Goal: Task Accomplishment & Management: Manage account settings

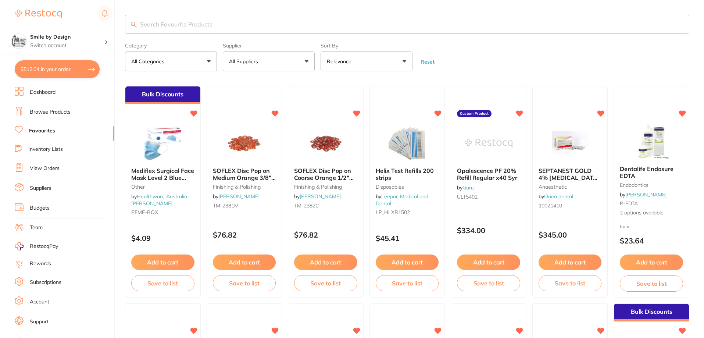
click at [85, 68] on button "$512.04 in your order" at bounding box center [57, 69] width 85 height 18
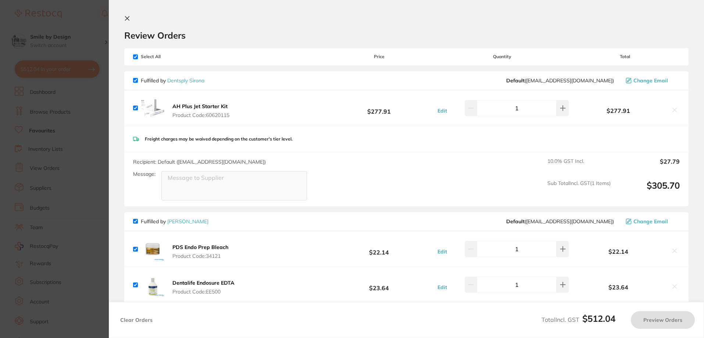
checkbox input "true"
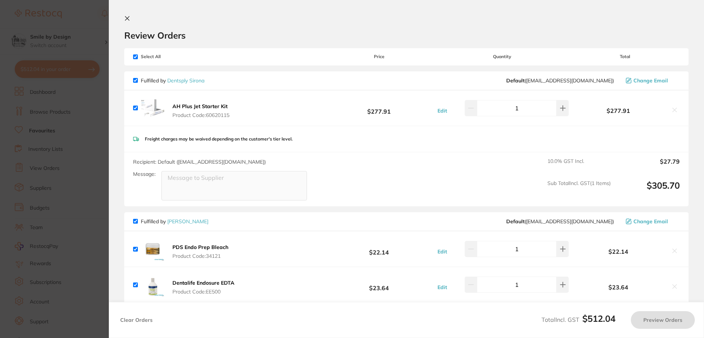
checkbox input "true"
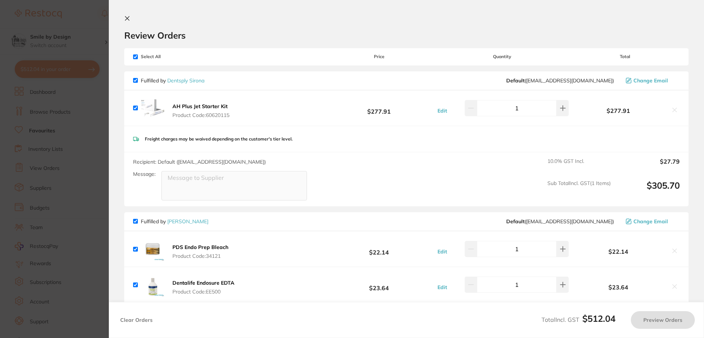
checkbox input "true"
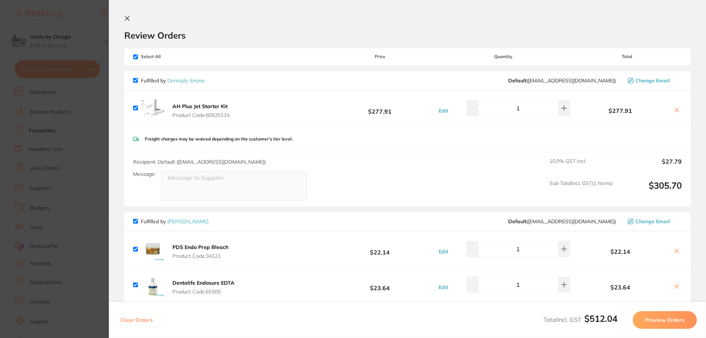
click at [100, 118] on section "Update RRP Set your pre negotiated price for this item. Item Agreed RRP (excl. …" at bounding box center [353, 169] width 706 height 338
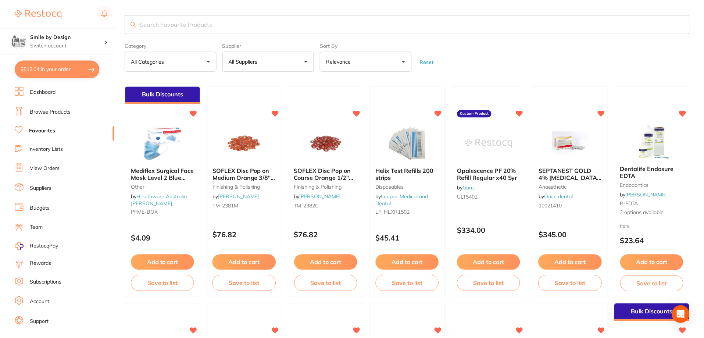
scroll to position [3, 0]
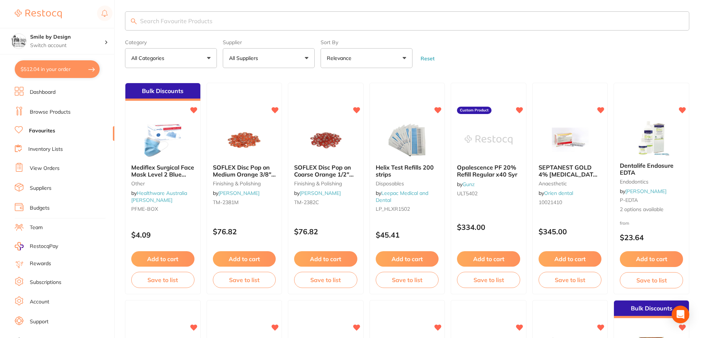
click at [76, 72] on button "$512.04 in your order" at bounding box center [57, 69] width 85 height 18
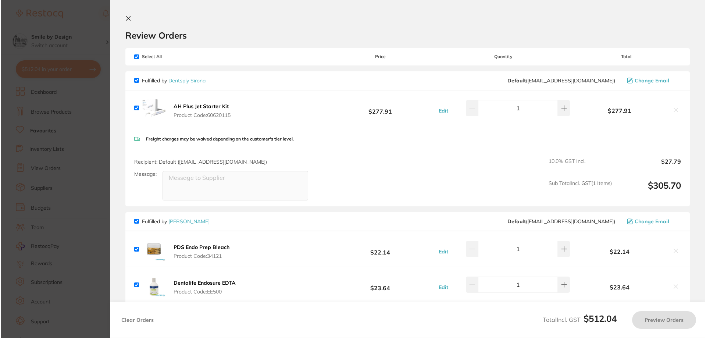
scroll to position [0, 0]
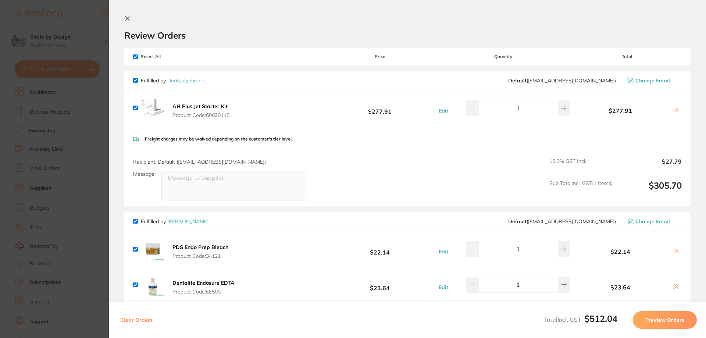
click at [87, 36] on section "Update RRP Set your pre negotiated price for this item. Item Agreed RRP (excl. …" at bounding box center [353, 169] width 706 height 338
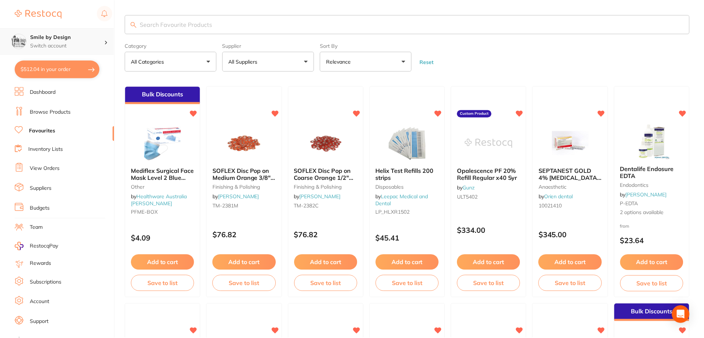
scroll to position [3, 0]
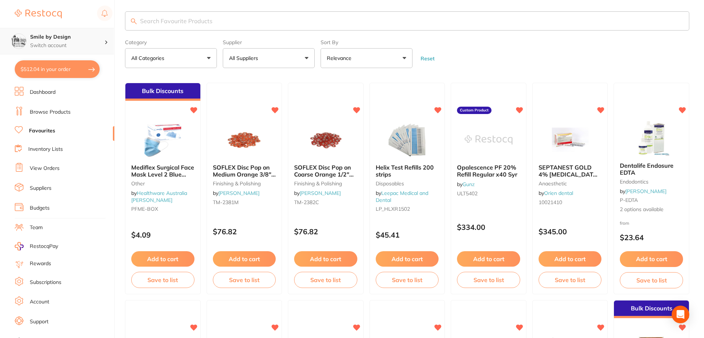
click at [83, 42] on p "Switch account" at bounding box center [67, 45] width 74 height 7
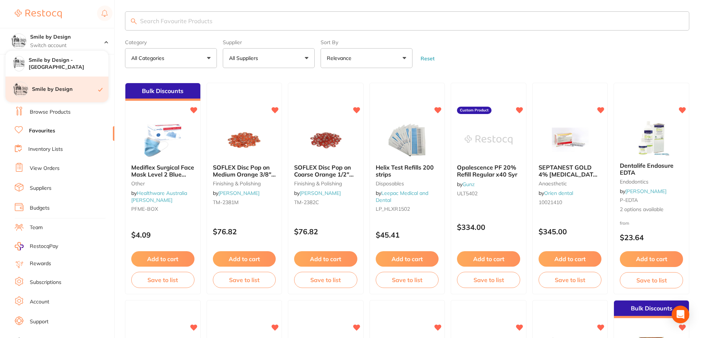
click at [72, 89] on h4 "Smile by Design" at bounding box center [65, 89] width 66 height 7
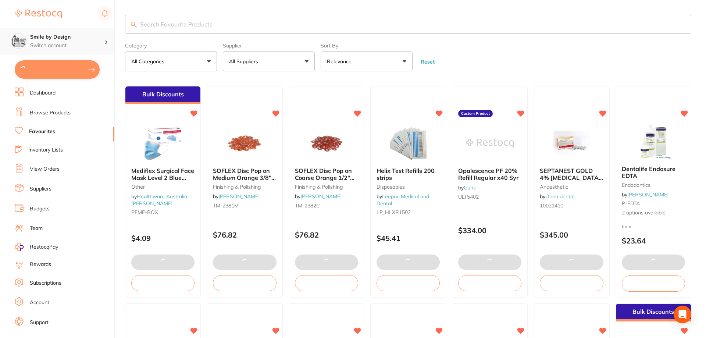
click at [79, 41] on div "Smile by Design Switch account" at bounding box center [67, 40] width 74 height 15
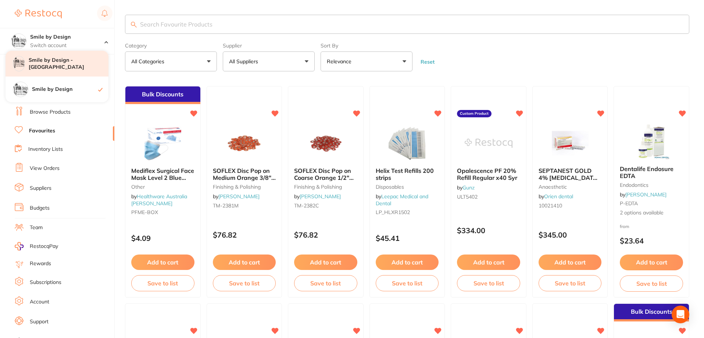
click at [78, 66] on h4 "Smile by Design - [GEOGRAPHIC_DATA]" at bounding box center [69, 64] width 80 height 14
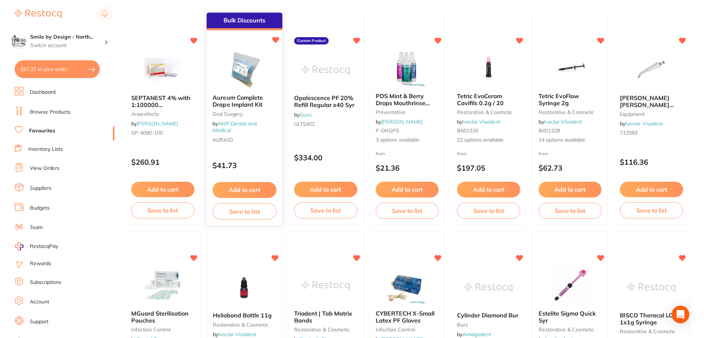
scroll to position [74, 0]
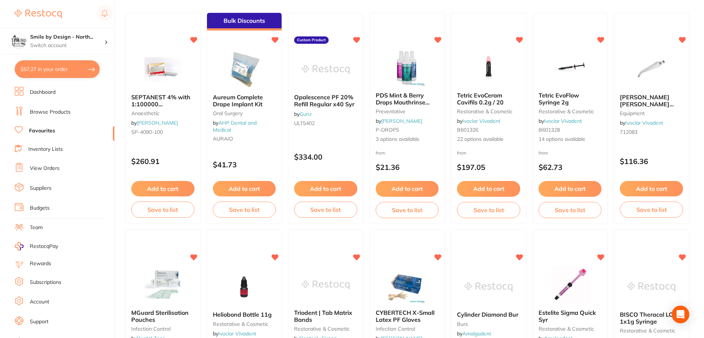
click at [50, 170] on link "View Orders" at bounding box center [45, 168] width 30 height 7
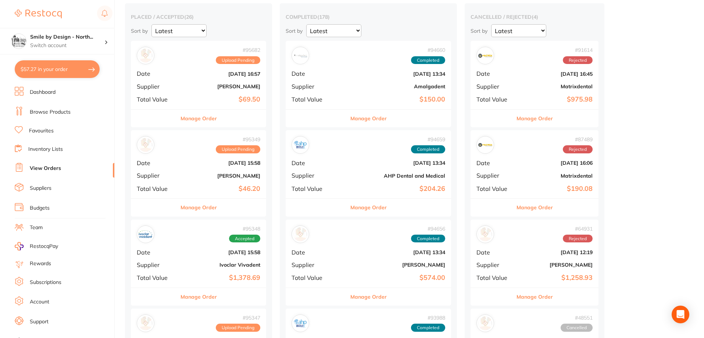
scroll to position [74, 0]
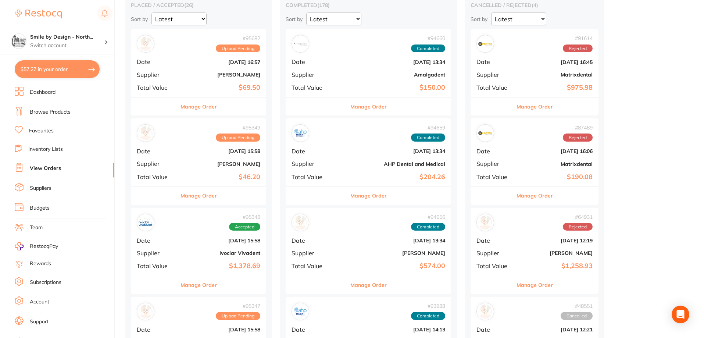
click at [211, 108] on button "Manage Order" at bounding box center [198, 107] width 36 height 18
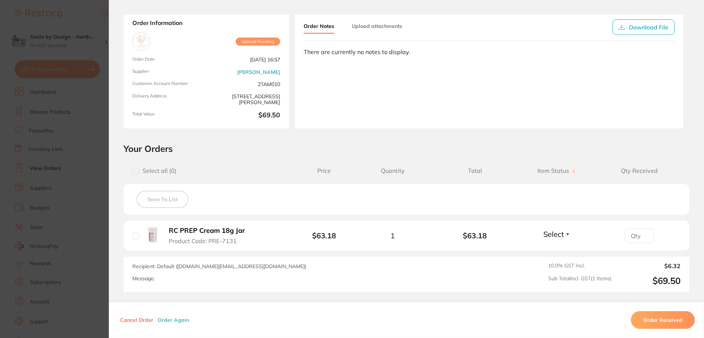
scroll to position [74, 0]
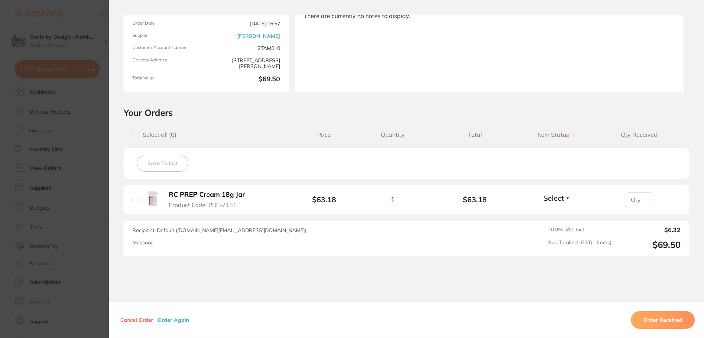
click at [29, 205] on section "Order ID: Restocq- 95682 Order Information Upload Pending Order Date [DATE] 16:…" at bounding box center [352, 169] width 704 height 338
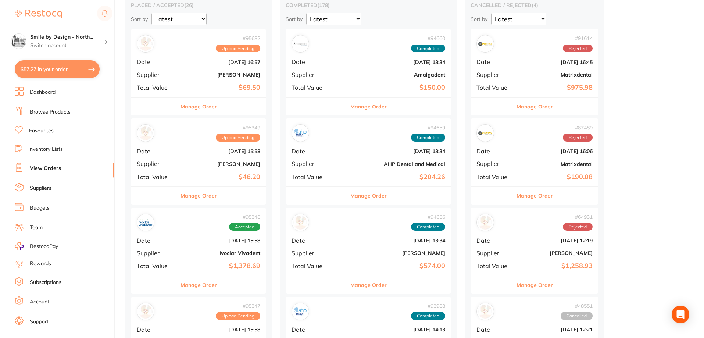
click at [204, 191] on button "Manage Order" at bounding box center [198, 196] width 36 height 18
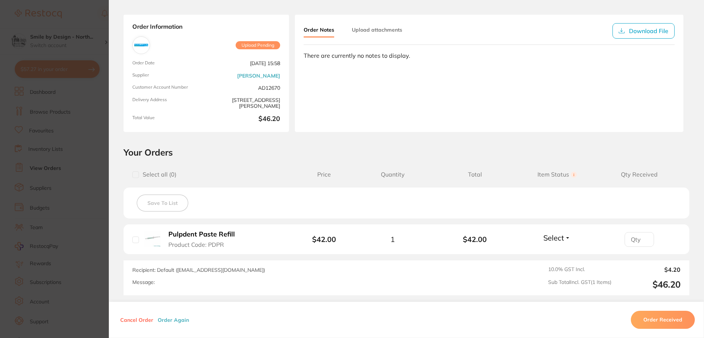
scroll to position [101, 0]
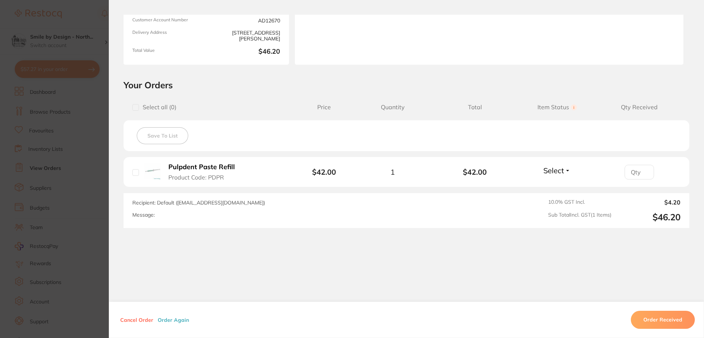
click at [653, 316] on button "Order Received" at bounding box center [663, 320] width 64 height 18
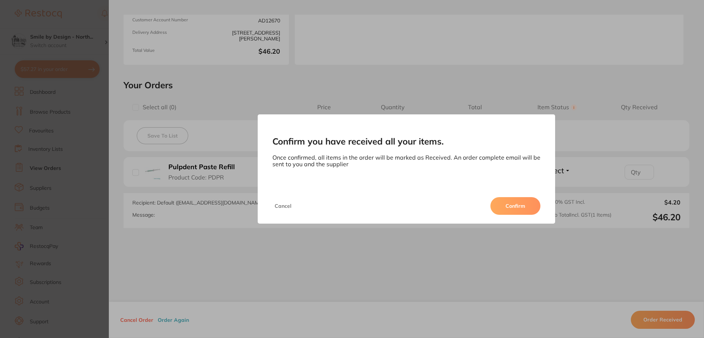
click at [528, 200] on button "Confirm" at bounding box center [515, 206] width 50 height 18
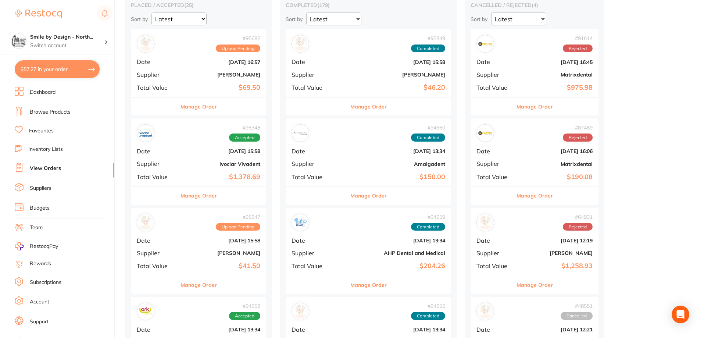
click at [205, 195] on button "Manage Order" at bounding box center [198, 196] width 36 height 18
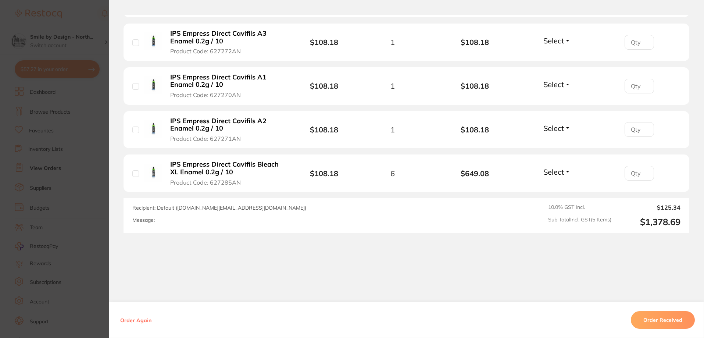
scroll to position [283, 0]
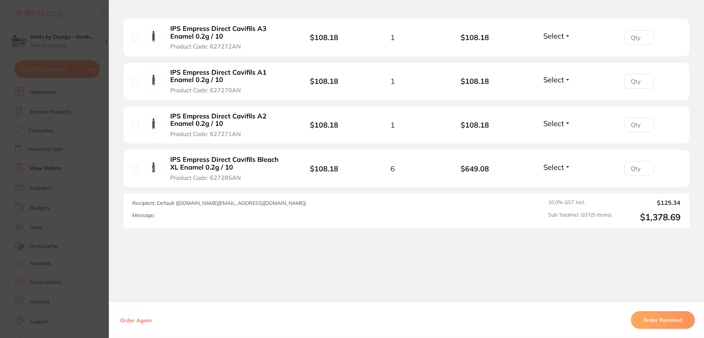
click at [654, 314] on button "Order Received" at bounding box center [663, 320] width 64 height 18
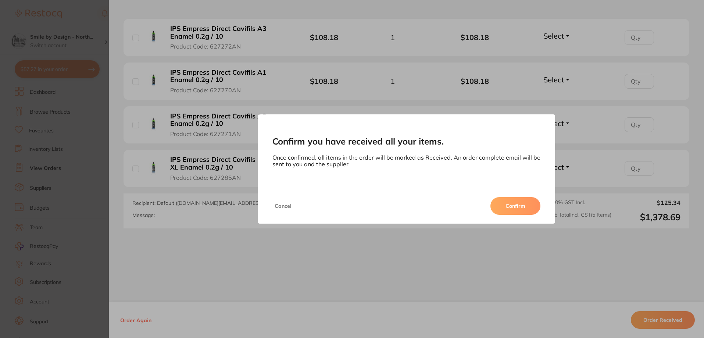
click at [512, 204] on button "Confirm" at bounding box center [515, 206] width 50 height 18
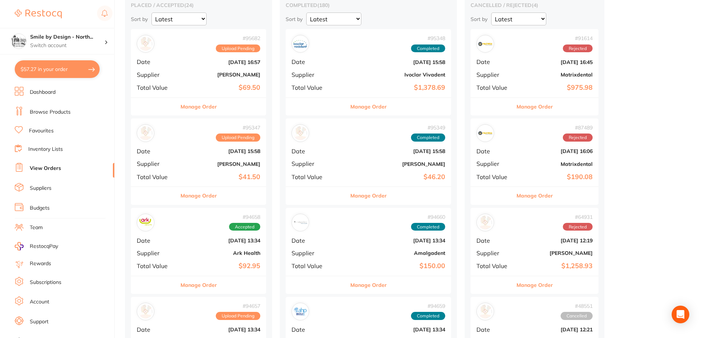
scroll to position [110, 0]
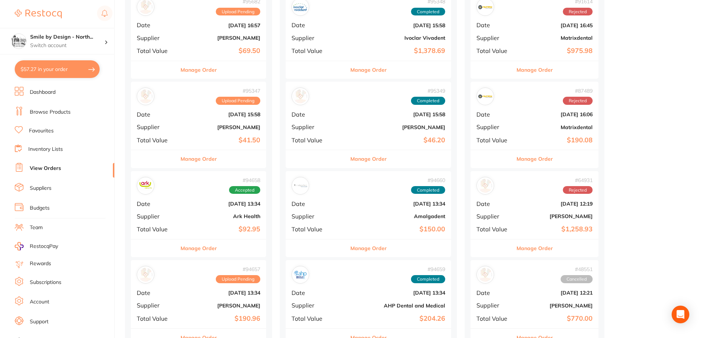
click at [207, 247] on button "Manage Order" at bounding box center [198, 248] width 36 height 18
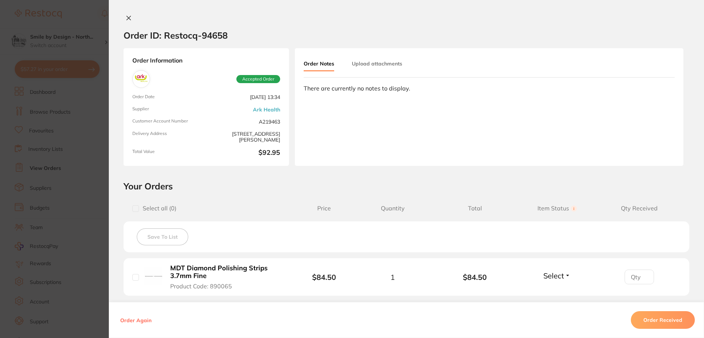
scroll to position [108, 0]
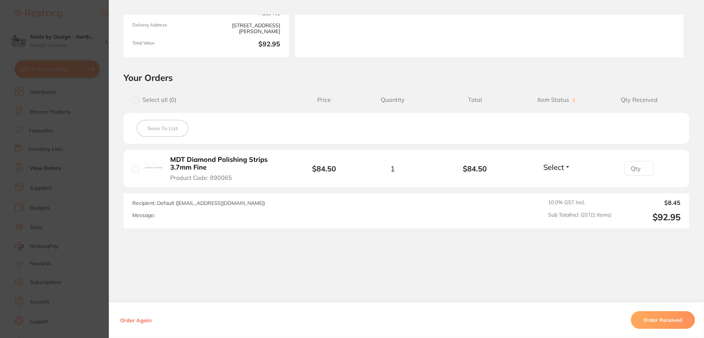
click at [44, 196] on section "Order ID: Restocq- 94658 Order Information Accepted Order Order Date [DATE] 13:…" at bounding box center [352, 169] width 704 height 338
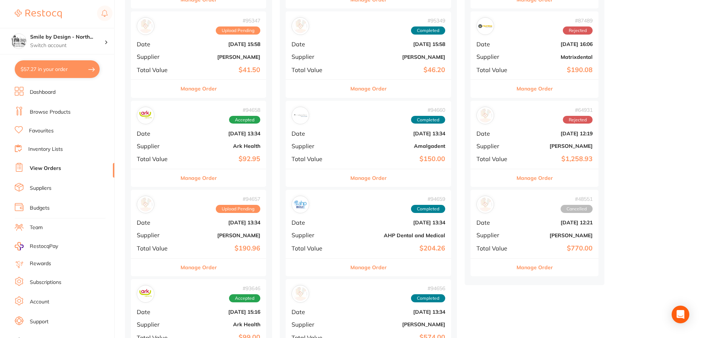
scroll to position [184, 0]
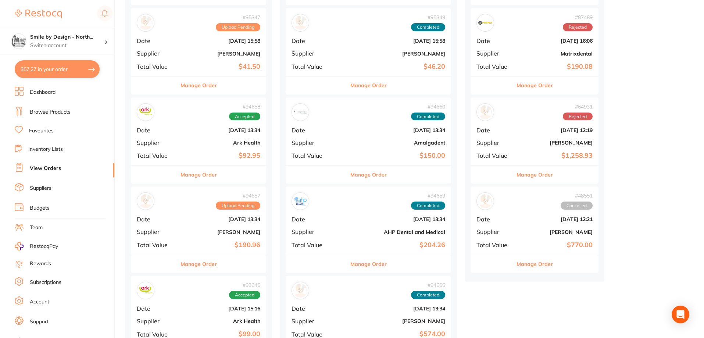
click at [204, 172] on button "Manage Order" at bounding box center [198, 175] width 36 height 18
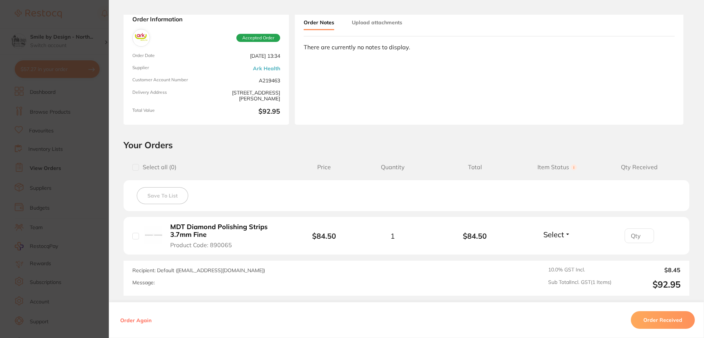
scroll to position [108, 0]
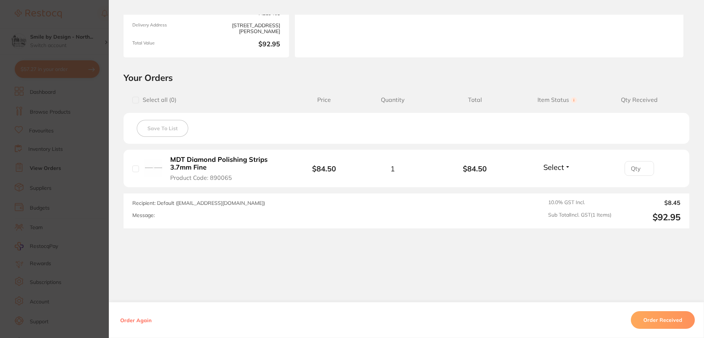
click at [43, 202] on section "Order ID: Restocq- 94658 Order Information Accepted Order Order Date [DATE] 13:…" at bounding box center [352, 169] width 704 height 338
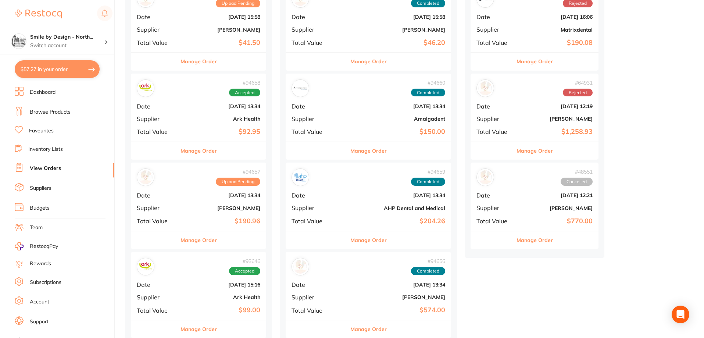
scroll to position [221, 0]
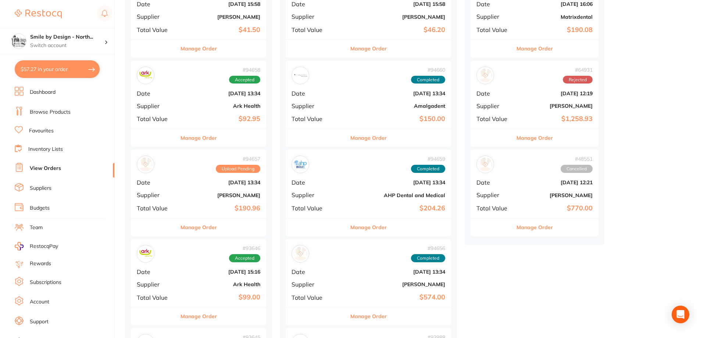
click at [214, 225] on button "Manage Order" at bounding box center [198, 227] width 36 height 18
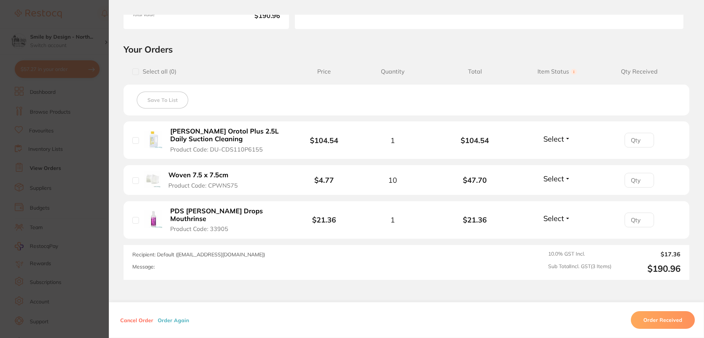
scroll to position [147, 0]
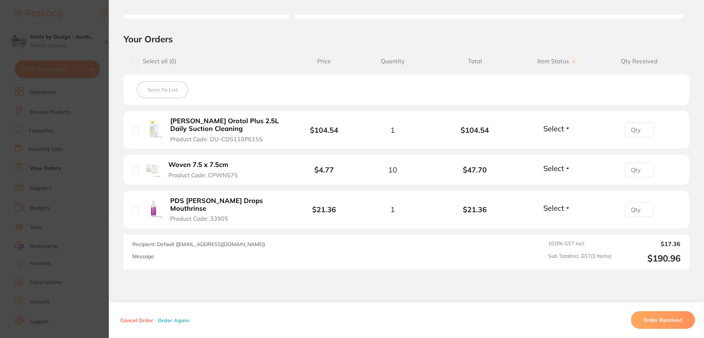
click at [567, 161] on li "Woven 7.5 x 7.5cm Product Code: CPWNS75 $4.77 10 $47.70 Select Received Back Or…" at bounding box center [407, 170] width 566 height 30
click at [564, 172] on button "Select" at bounding box center [557, 168] width 32 height 9
click at [554, 181] on span "Received" at bounding box center [557, 184] width 19 height 6
click at [65, 172] on section "Order ID: Restocq- 94657 Order Information 1 Received Upload Pending Order Date…" at bounding box center [352, 169] width 704 height 338
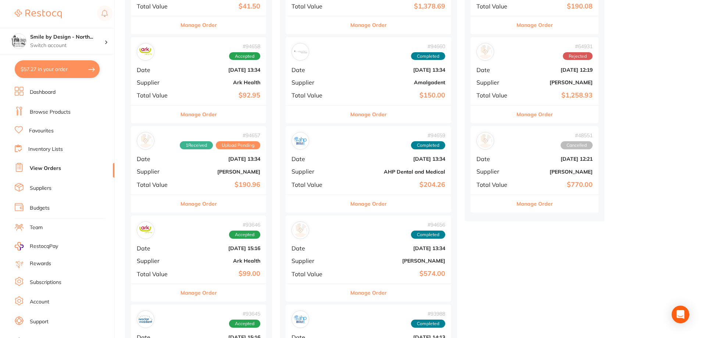
scroll to position [257, 0]
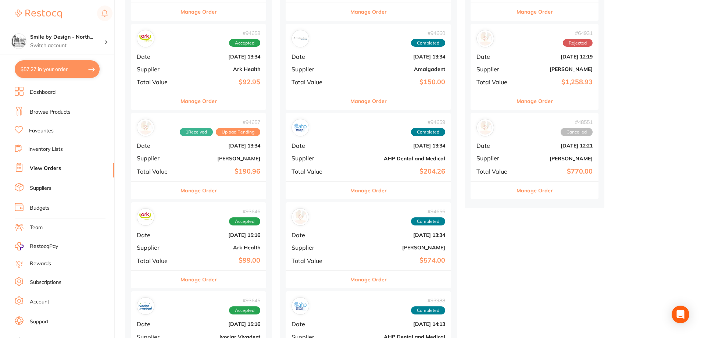
click at [212, 197] on button "Manage Order" at bounding box center [198, 191] width 36 height 18
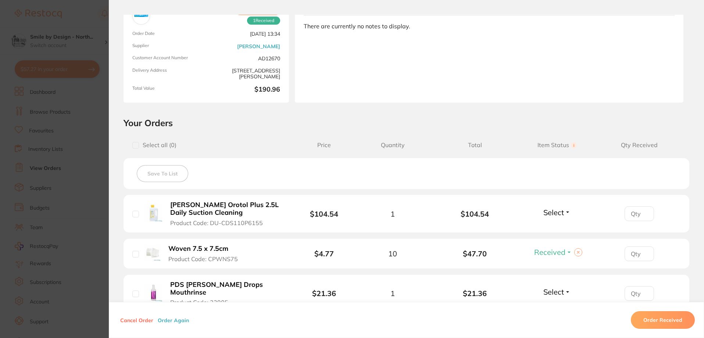
scroll to position [147, 0]
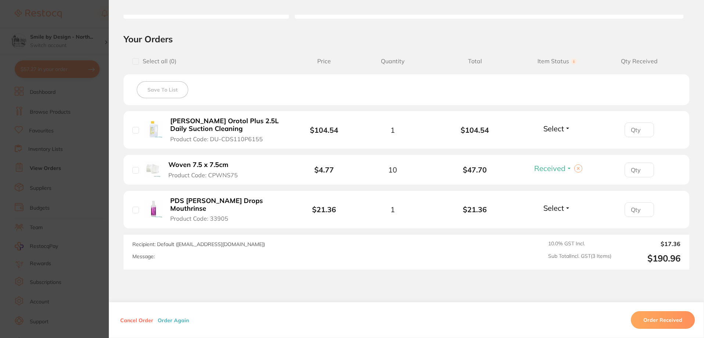
click at [74, 192] on section "Order ID: Restocq- 94657 Order Information 1 Received Upload Pending Order Date…" at bounding box center [352, 169] width 704 height 338
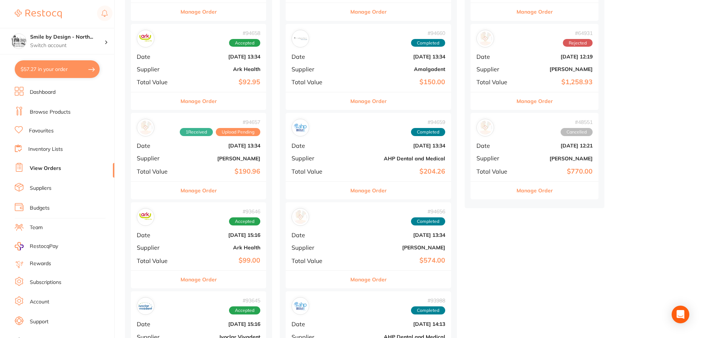
drag, startPoint x: 204, startPoint y: 189, endPoint x: 221, endPoint y: 192, distance: 17.6
click at [204, 188] on button "Manage Order" at bounding box center [198, 191] width 36 height 18
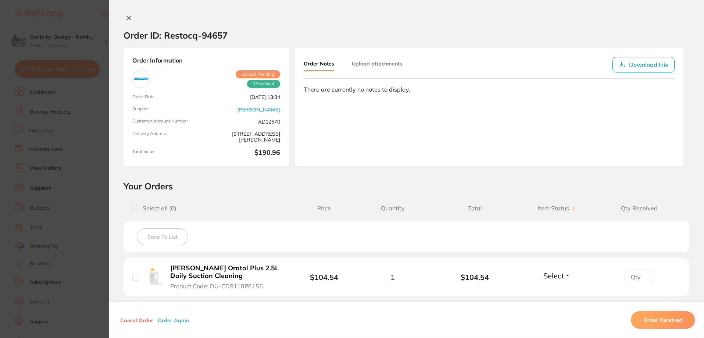
click at [52, 202] on section "Order ID: Restocq- 94657 Order Information 1 Received Upload Pending Order Date…" at bounding box center [352, 169] width 704 height 338
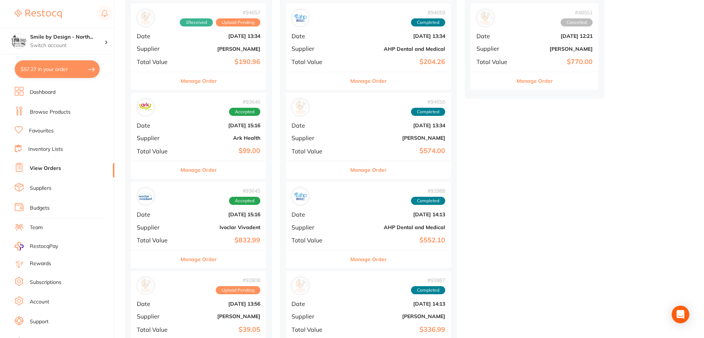
scroll to position [368, 0]
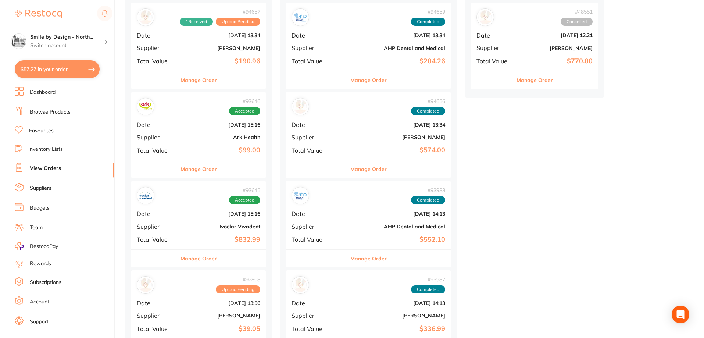
click at [203, 257] on button "Manage Order" at bounding box center [198, 259] width 36 height 18
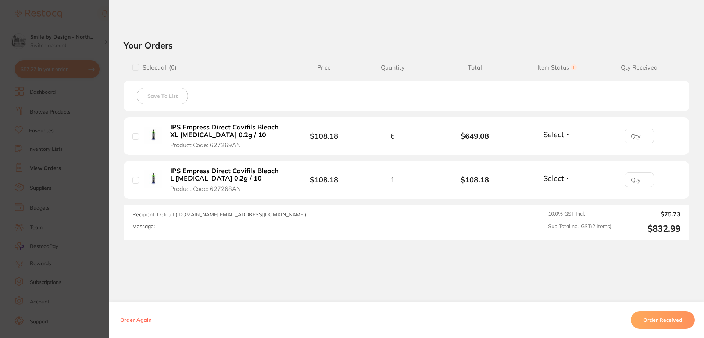
scroll to position [244, 0]
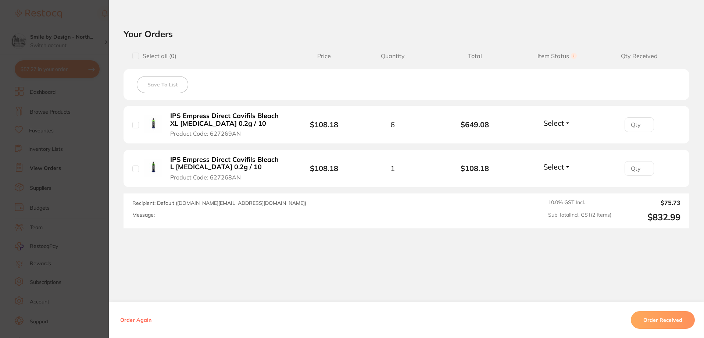
click at [58, 171] on section "Order ID: Restocq- 93645 Order Information Accepted Order Order Date [DATE] 15:…" at bounding box center [352, 169] width 704 height 338
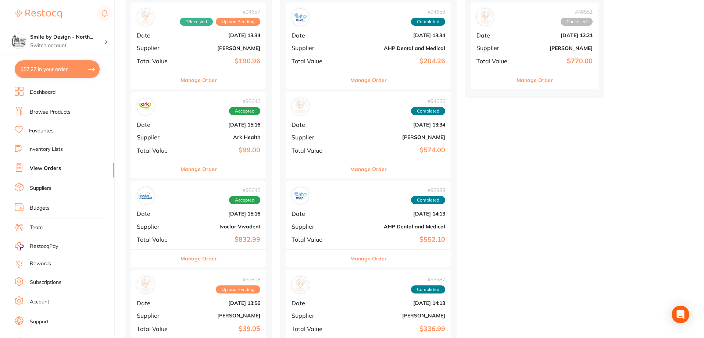
click at [216, 260] on button "Manage Order" at bounding box center [198, 259] width 36 height 18
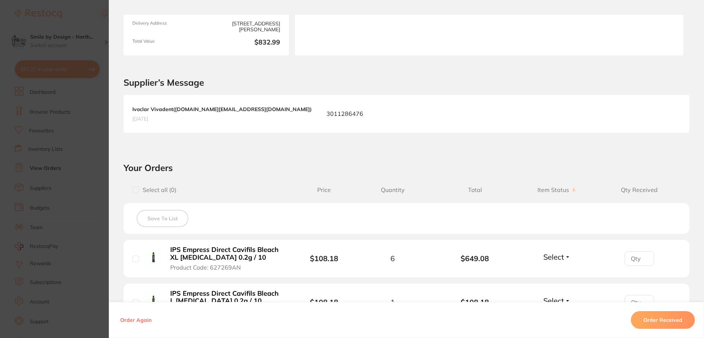
scroll to position [244, 0]
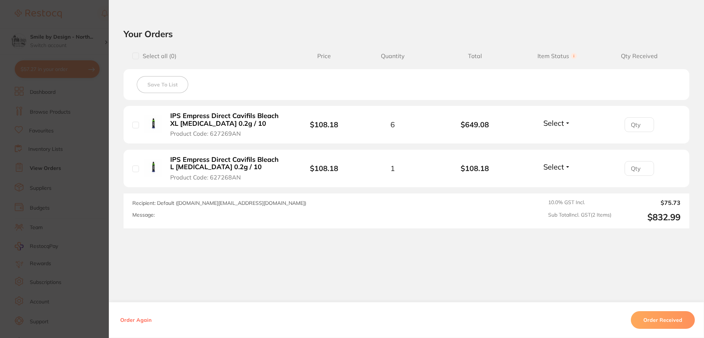
click at [89, 63] on section "Order ID: Restocq- 93645 Order Information Accepted Order Order Date [DATE] 15:…" at bounding box center [352, 169] width 704 height 338
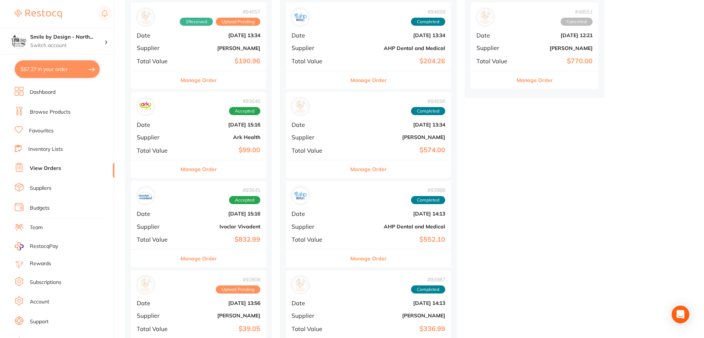
click at [81, 72] on button "$57.27 in your order" at bounding box center [57, 69] width 85 height 18
checkbox input "true"
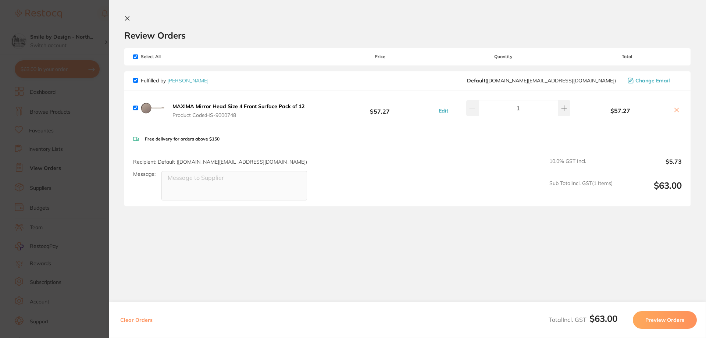
click at [80, 139] on section "Update RRP Set your pre negotiated price for this item. Item Agreed RRP (excl. …" at bounding box center [353, 169] width 706 height 338
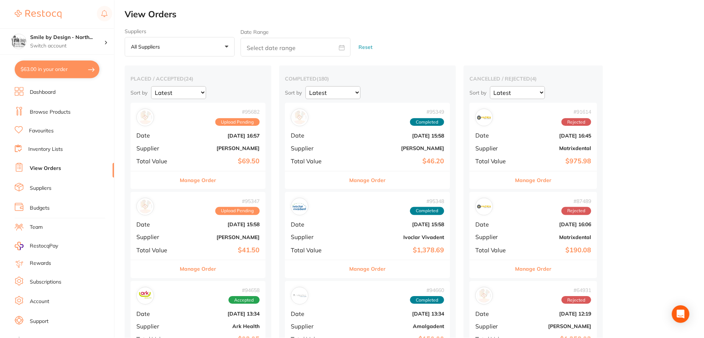
scroll to position [368, 0]
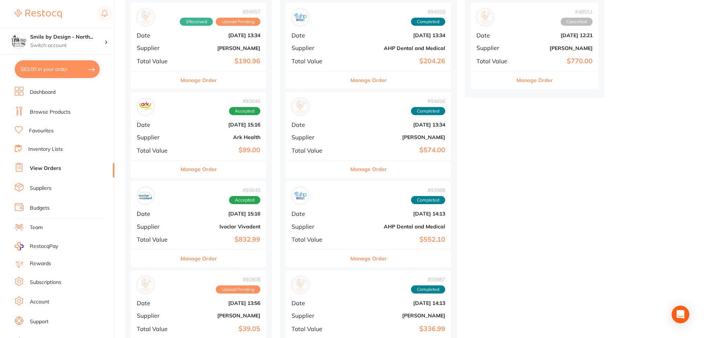
click at [58, 110] on link "Browse Products" at bounding box center [50, 111] width 41 height 7
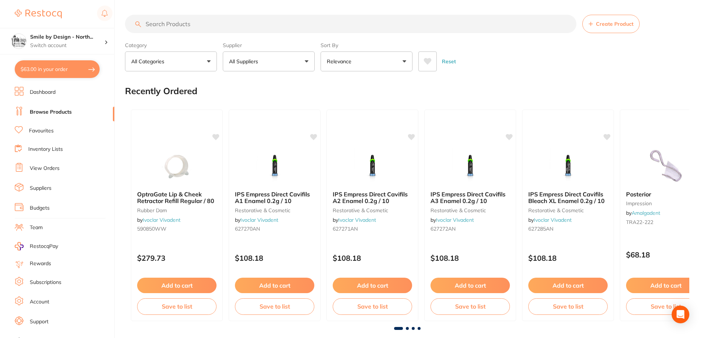
click at [207, 21] on input "search" at bounding box center [350, 24] width 451 height 18
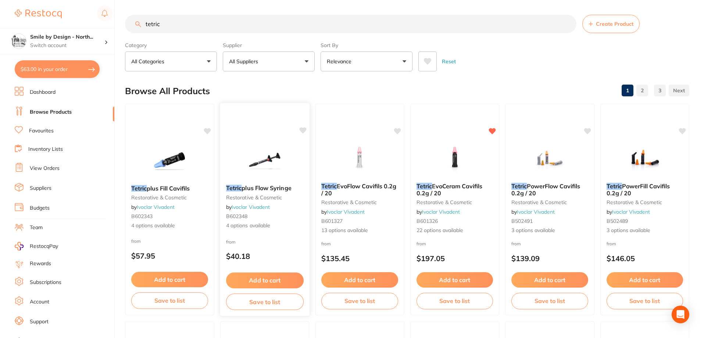
click at [285, 184] on div "Tetric plus Flow Syringe restorative & cosmetic by Ivoclar Vivadent B602348 4 o…" at bounding box center [264, 207] width 89 height 57
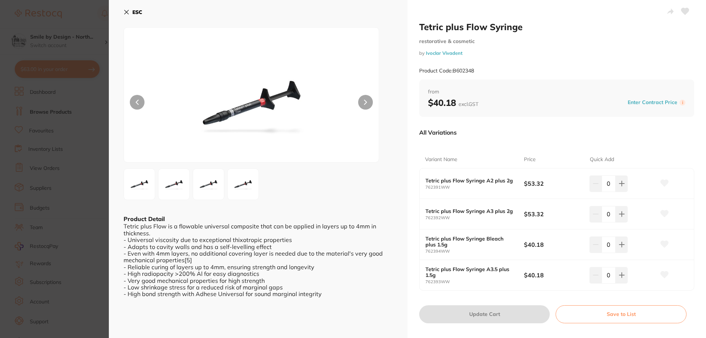
click at [135, 8] on button "ESC" at bounding box center [133, 12] width 19 height 12
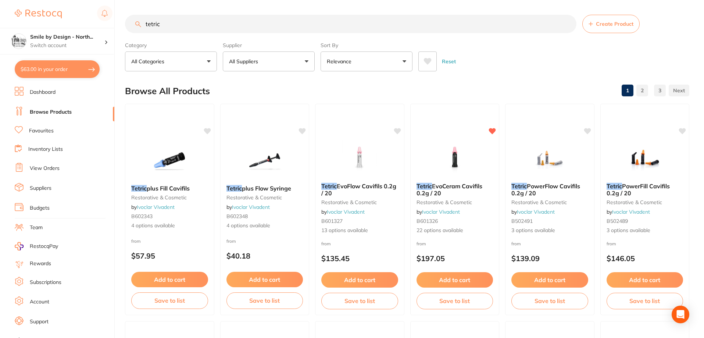
click at [223, 26] on input "tetric" at bounding box center [350, 24] width 451 height 18
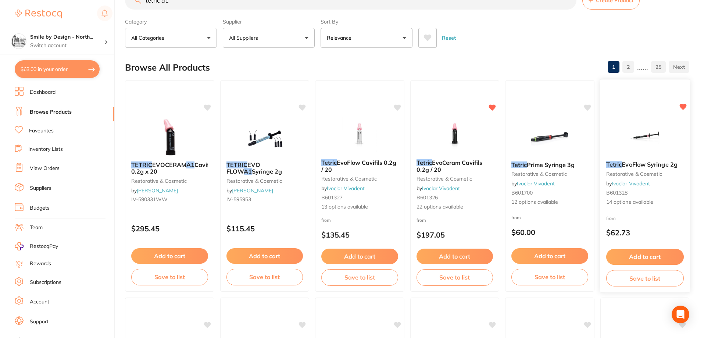
scroll to position [37, 0]
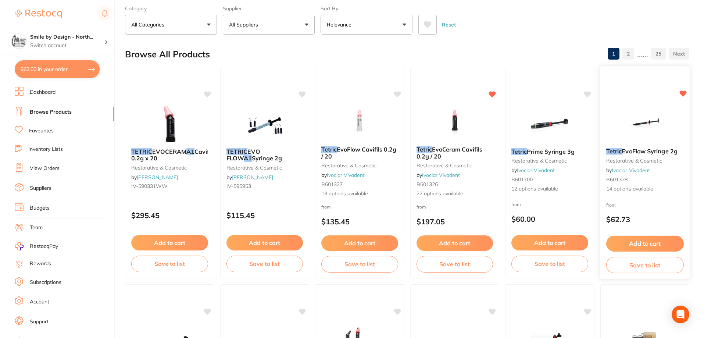
type input "tetric a1"
click at [665, 145] on div "Tetric EvoFlow Syringe 2g restorative & cosmetic by Ivoclar Vivadent B601328 14…" at bounding box center [644, 170] width 89 height 57
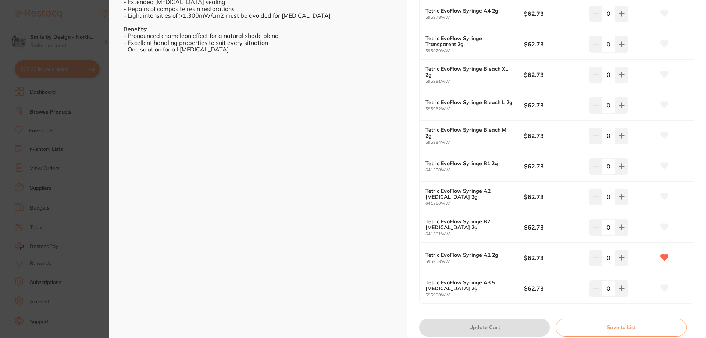
scroll to position [331, 0]
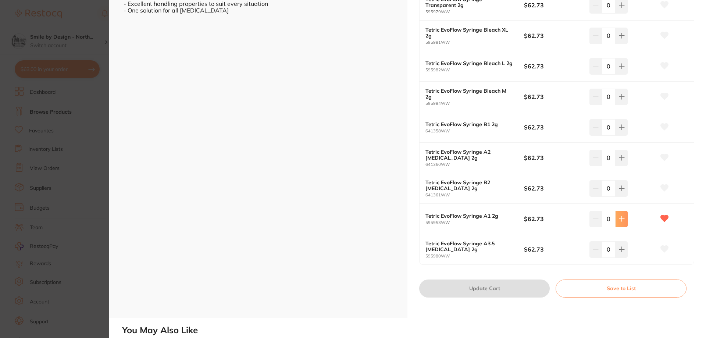
click at [621, 215] on button at bounding box center [621, 219] width 12 height 16
type input "1"
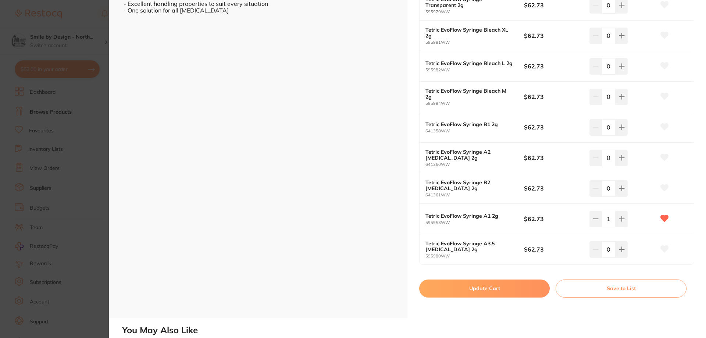
click at [526, 282] on button "Update Cart" at bounding box center [484, 288] width 130 height 18
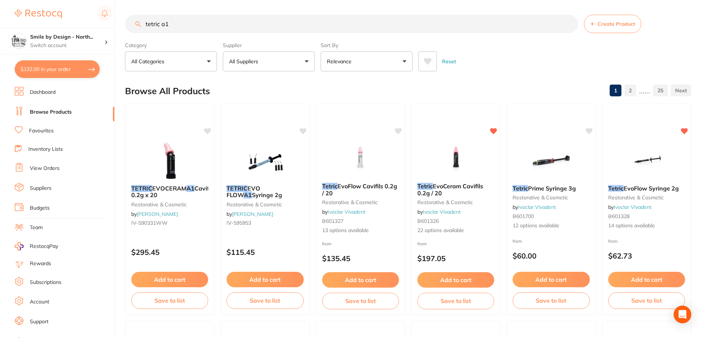
checkbox input "false"
